Goal: Navigation & Orientation: Find specific page/section

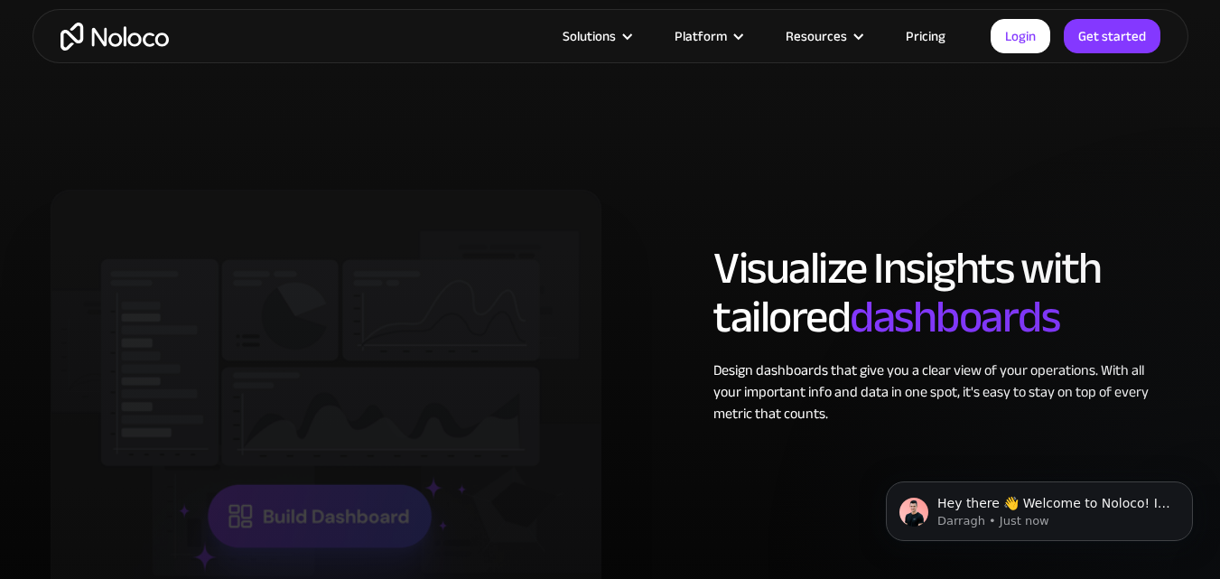
scroll to position [3479, 0]
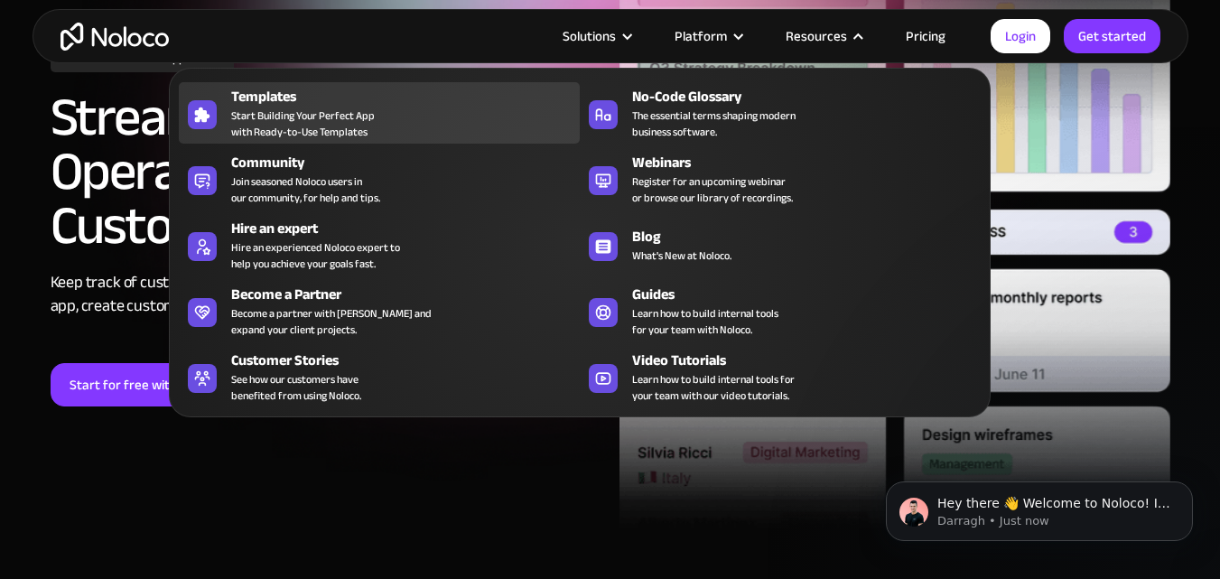
click at [335, 122] on span "Start Building Your Perfect App with Ready-to-Use Templates" at bounding box center [303, 123] width 144 height 33
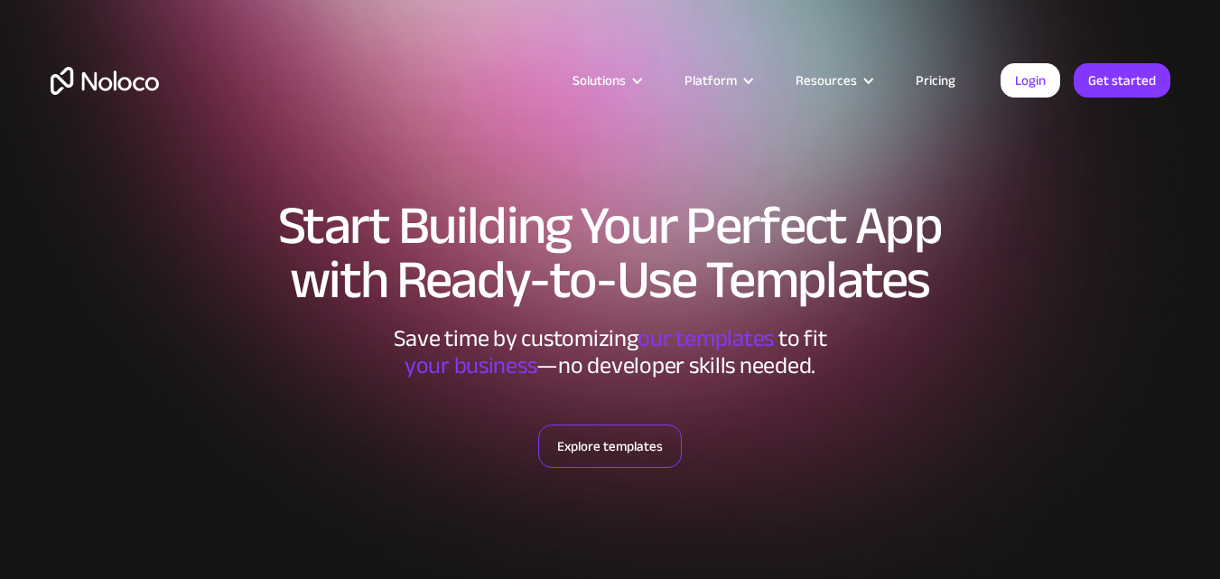
click at [601, 440] on link "Explore templates" at bounding box center [610, 445] width 144 height 43
